Goal: Use online tool/utility: Utilize a website feature to perform a specific function

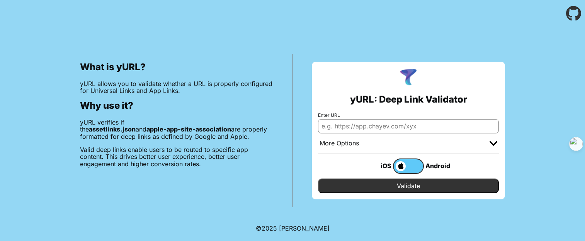
click at [339, 126] on input "Enter URL" at bounding box center [408, 126] width 181 height 14
type input "h"
type input "https://"
click at [333, 127] on input "https://" at bounding box center [408, 126] width 181 height 14
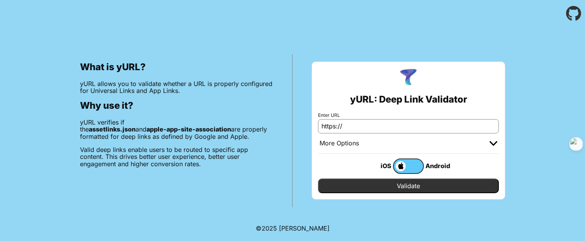
click at [333, 127] on input "https://" at bounding box center [408, 126] width 181 height 14
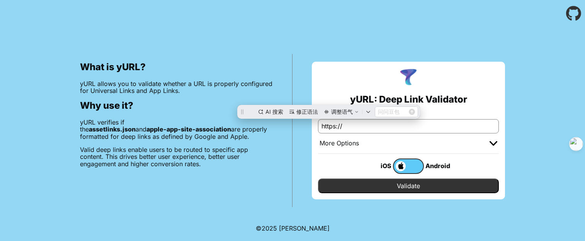
click at [333, 127] on input "https://" at bounding box center [408, 126] width 181 height 14
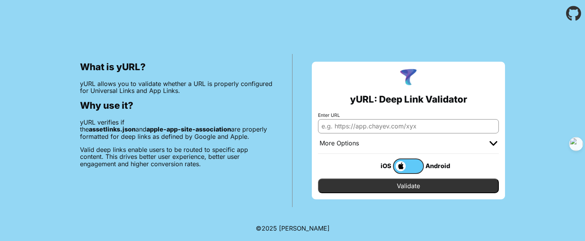
click at [333, 127] on input "Enter URL" at bounding box center [408, 126] width 181 height 14
type input "w"
type input "[URL][DOMAIN_NAME]"
click at [381, 186] on input "Validate" at bounding box center [408, 186] width 181 height 15
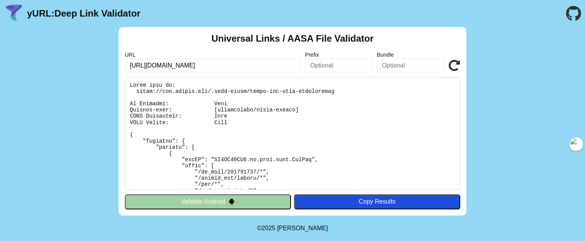
scroll to position [4, 0]
